Goal: Task Accomplishment & Management: Manage account settings

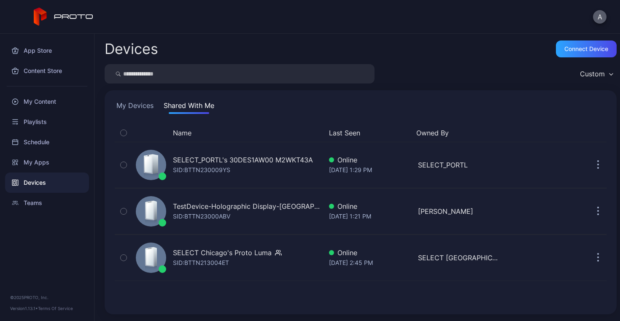
click at [599, 18] on button "A" at bounding box center [599, 16] width 13 height 13
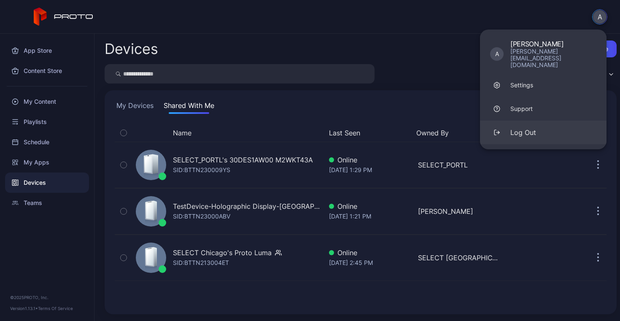
click at [530, 127] on div "Log Out" at bounding box center [523, 132] width 26 height 10
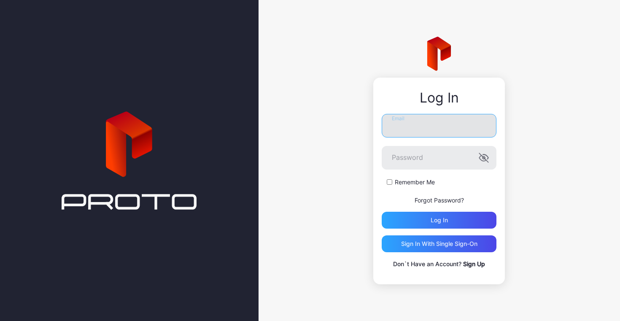
click at [405, 121] on input "Email" at bounding box center [438, 126] width 115 height 24
type input "**********"
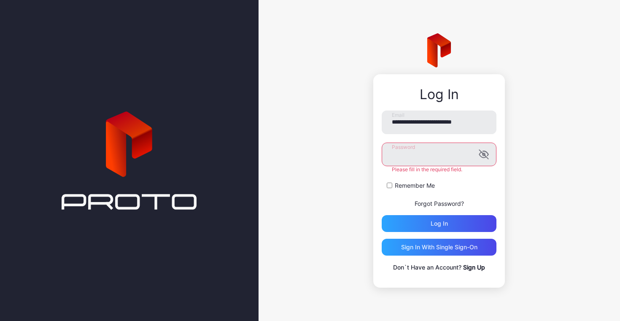
click at [408, 185] on label "Remember Me" at bounding box center [414, 185] width 40 height 8
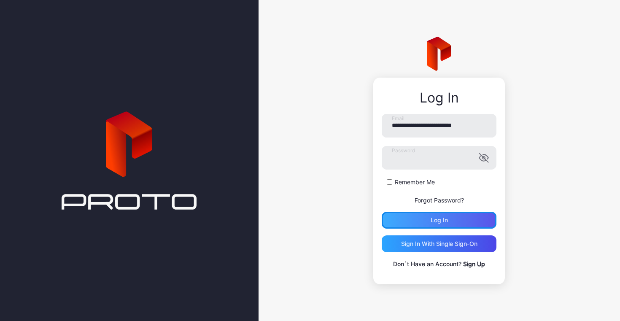
click at [434, 221] on div "Log in" at bounding box center [438, 220] width 17 height 7
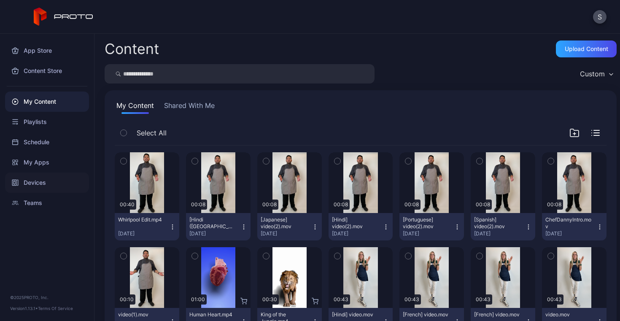
click at [33, 180] on div "Devices" at bounding box center [47, 182] width 84 height 20
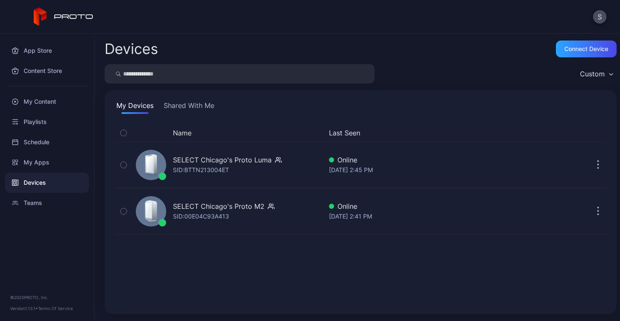
click at [188, 103] on button "Shared With Me" at bounding box center [189, 106] width 54 height 13
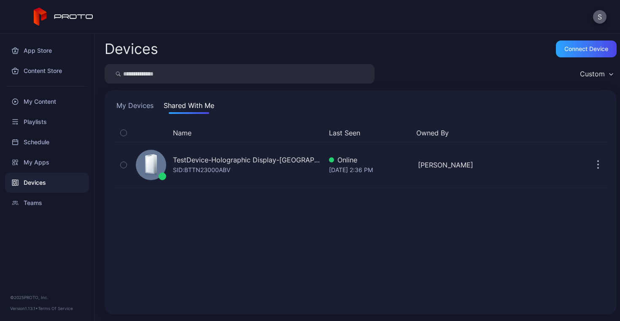
click at [598, 17] on button "S" at bounding box center [599, 16] width 13 height 13
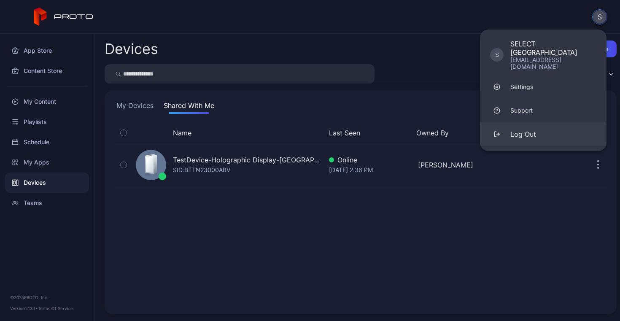
click at [531, 129] on div "Log Out" at bounding box center [523, 134] width 26 height 10
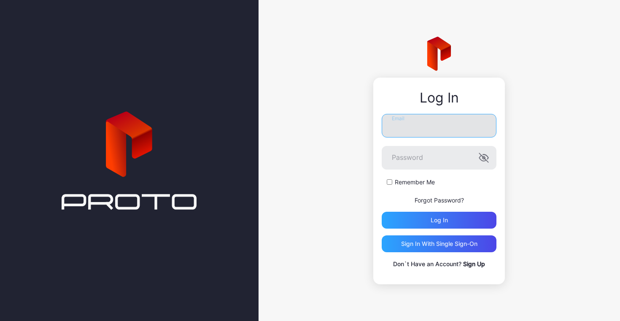
click at [424, 131] on input "Email" at bounding box center [438, 126] width 115 height 24
type input "**********"
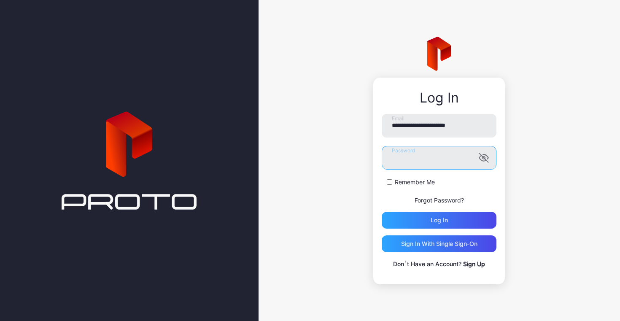
click at [381, 212] on button "Log in" at bounding box center [438, 220] width 115 height 17
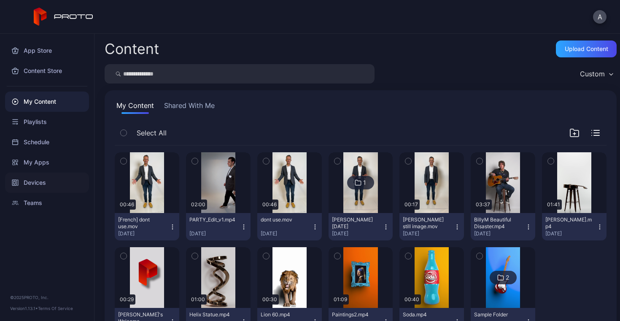
click at [31, 184] on div "Devices" at bounding box center [47, 182] width 84 height 20
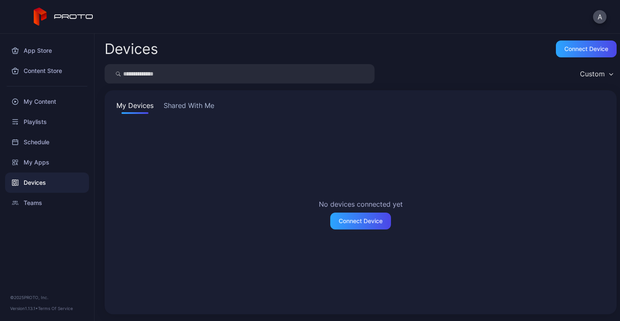
click at [178, 107] on button "Shared With Me" at bounding box center [189, 106] width 54 height 13
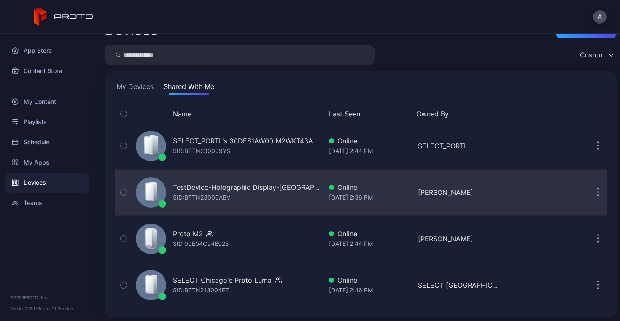
scroll to position [21, 0]
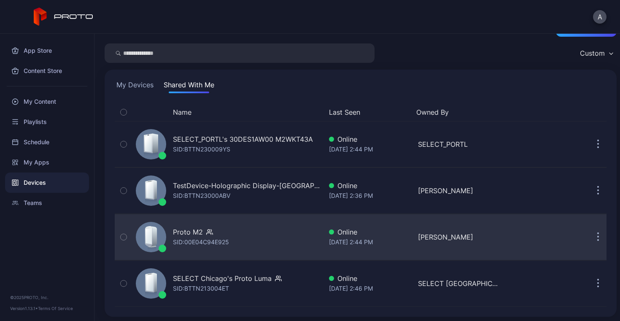
click at [234, 236] on div "Proto M2 SID: 00E04C94E925" at bounding box center [227, 237] width 190 height 42
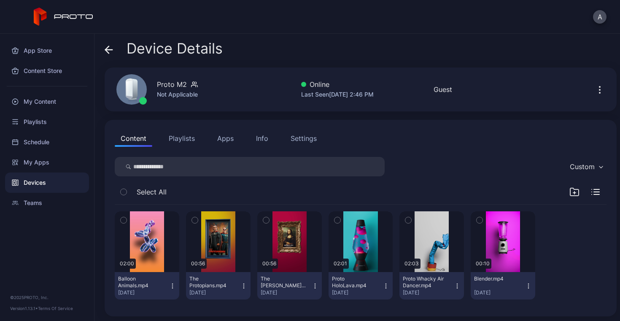
click at [599, 92] on icon "button" at bounding box center [599, 92] width 1 height 1
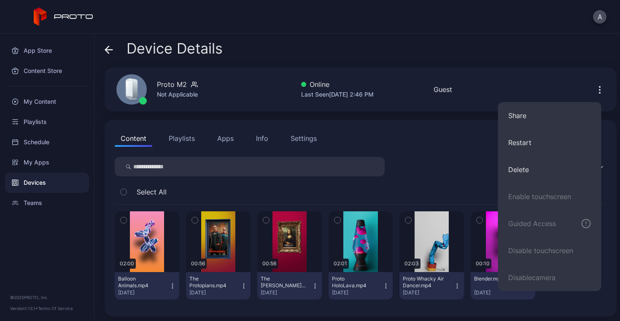
click at [517, 65] on div "Device Details Proto M2 Not Applicable Online Last Seen [DATE] 2:46 PM Guest Co…" at bounding box center [356, 177] width 525 height 287
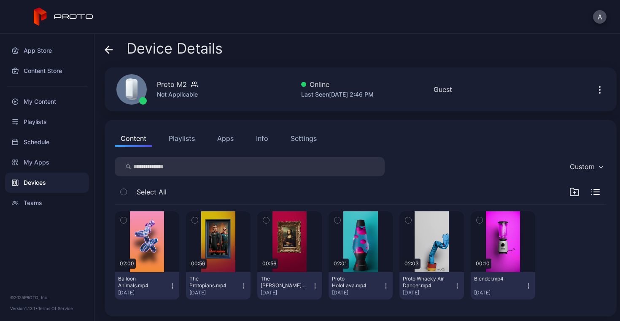
click at [594, 90] on icon "button" at bounding box center [599, 90] width 10 height 10
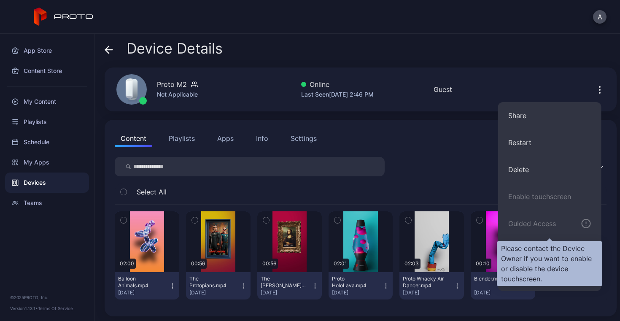
scroll to position [2, 0]
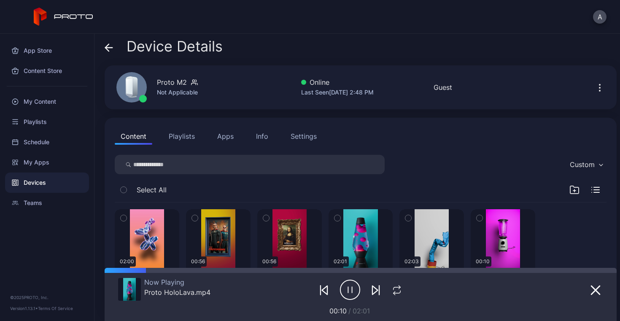
click at [362, 44] on div "Device Details" at bounding box center [361, 48] width 512 height 20
click at [594, 86] on icon "button" at bounding box center [599, 88] width 10 height 10
click at [512, 54] on div "Device Details" at bounding box center [361, 48] width 512 height 20
click at [108, 48] on icon at bounding box center [108, 48] width 7 height 0
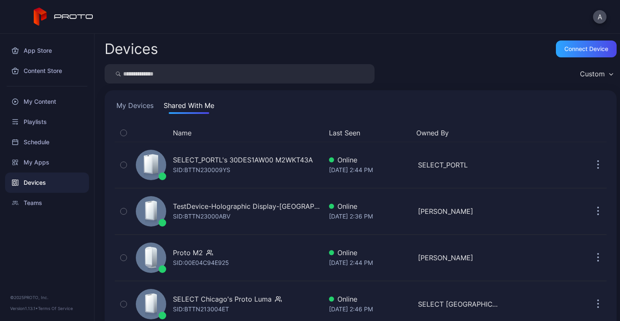
scroll to position [21, 0]
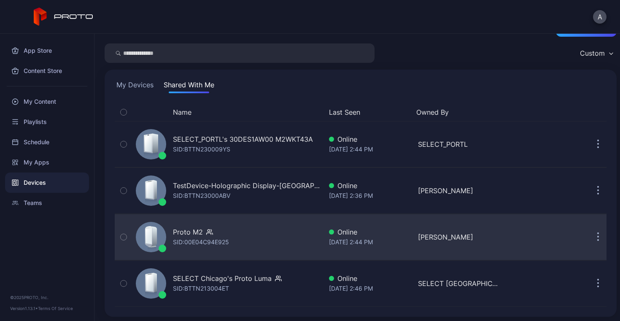
click at [590, 236] on button "button" at bounding box center [597, 236] width 17 height 17
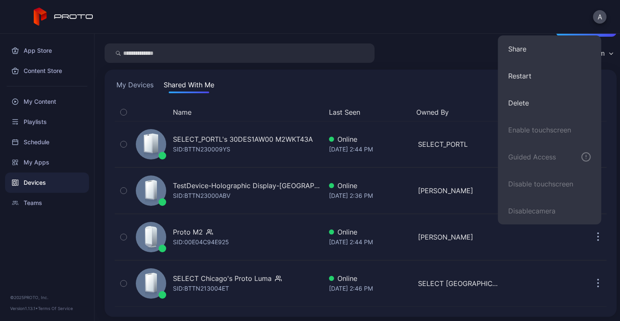
click at [467, 43] on div "Devices Connect device Custom My Devices Shared With Me Name Last Seen Owned By…" at bounding box center [356, 177] width 525 height 287
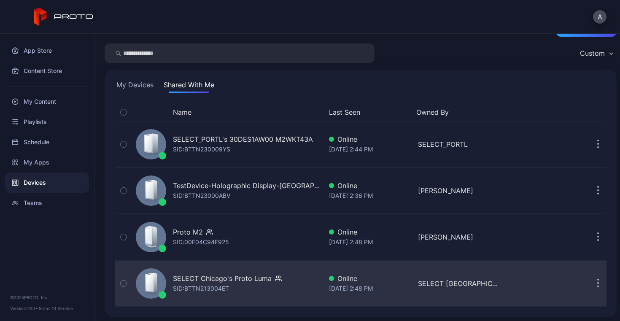
click at [597, 282] on icon "button" at bounding box center [598, 284] width 2 height 10
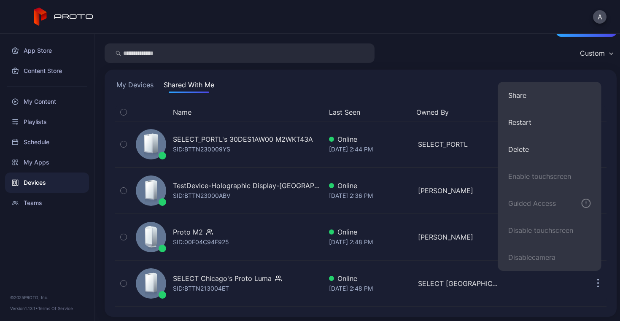
click at [432, 46] on div "Custom" at bounding box center [361, 52] width 512 height 19
